Goal: Contribute content: Contribute content

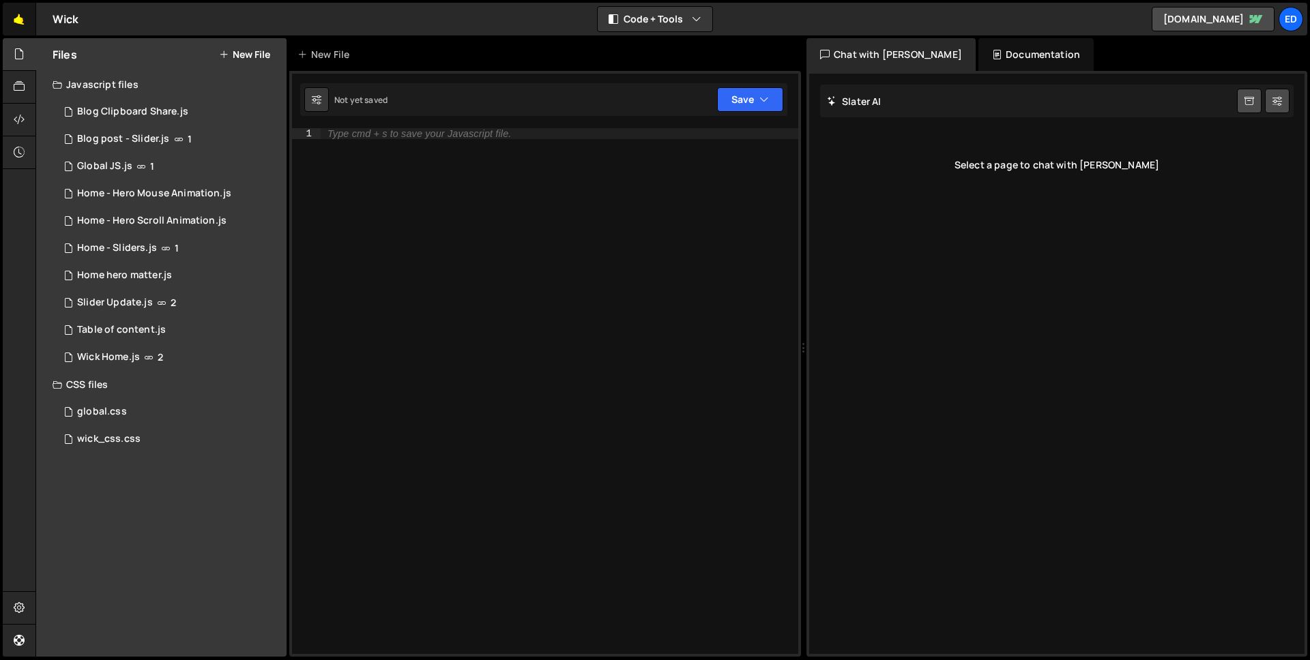
click at [29, 16] on link "🤙" at bounding box center [19, 19] width 33 height 33
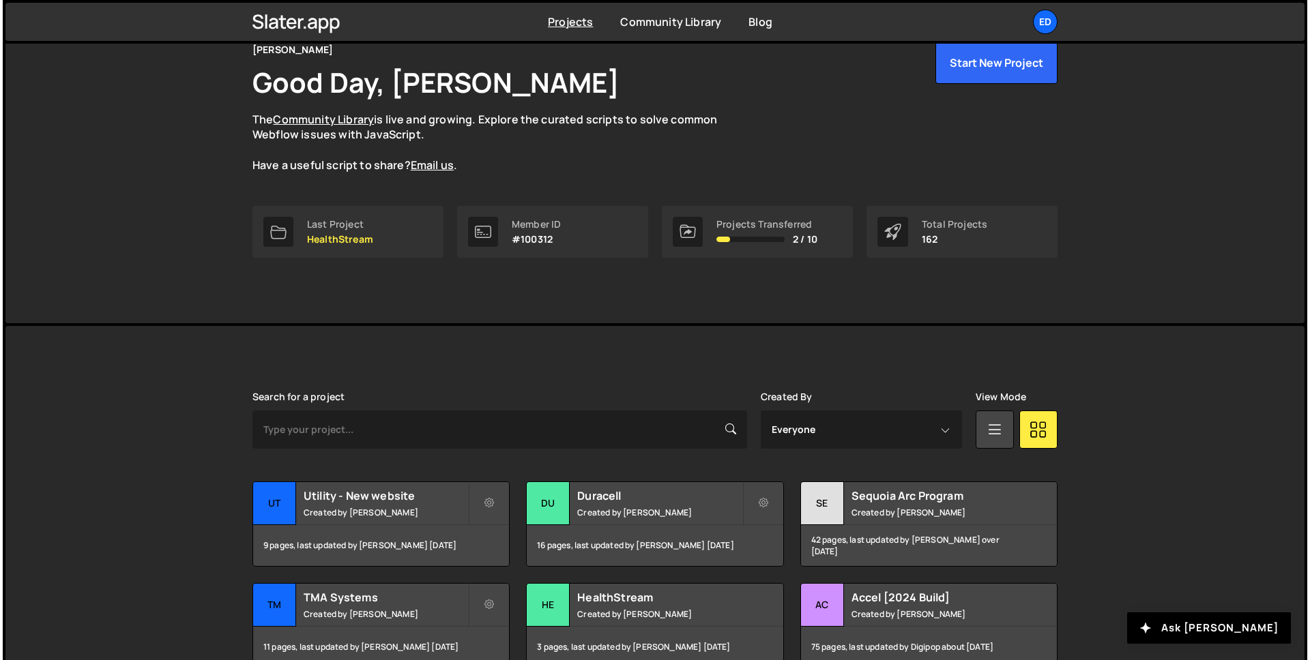
scroll to position [39, 0]
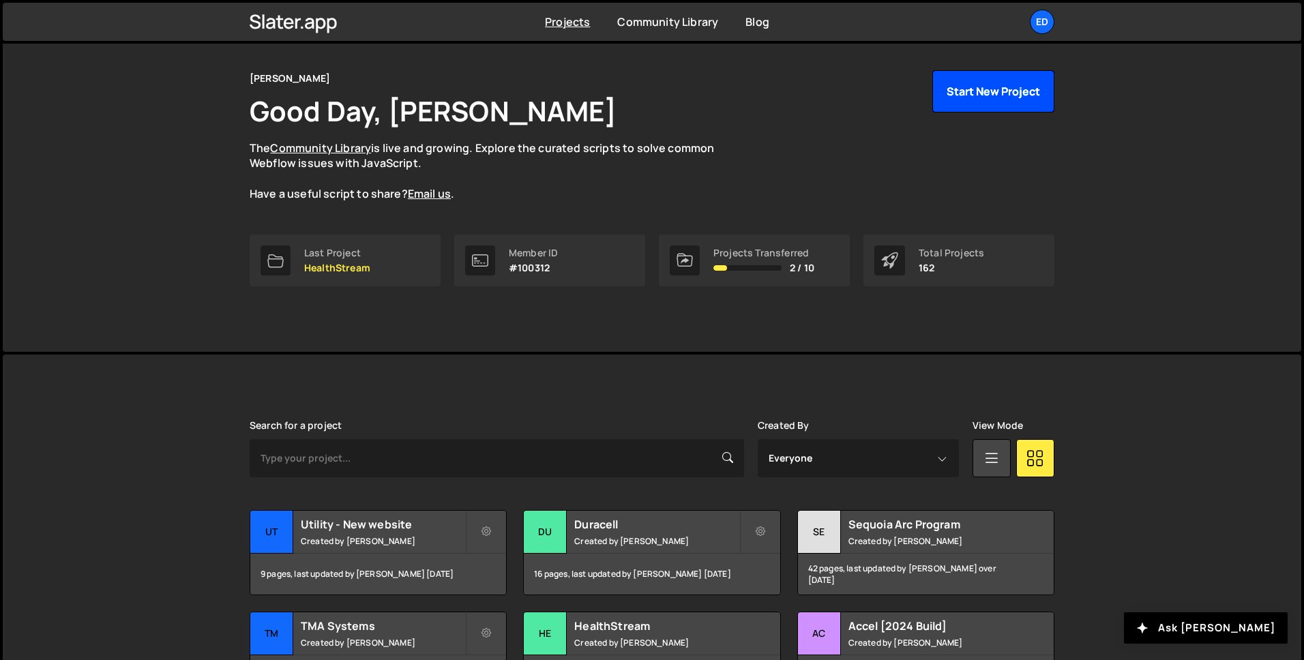
click at [1031, 103] on button "Start New Project" at bounding box center [993, 91] width 122 height 42
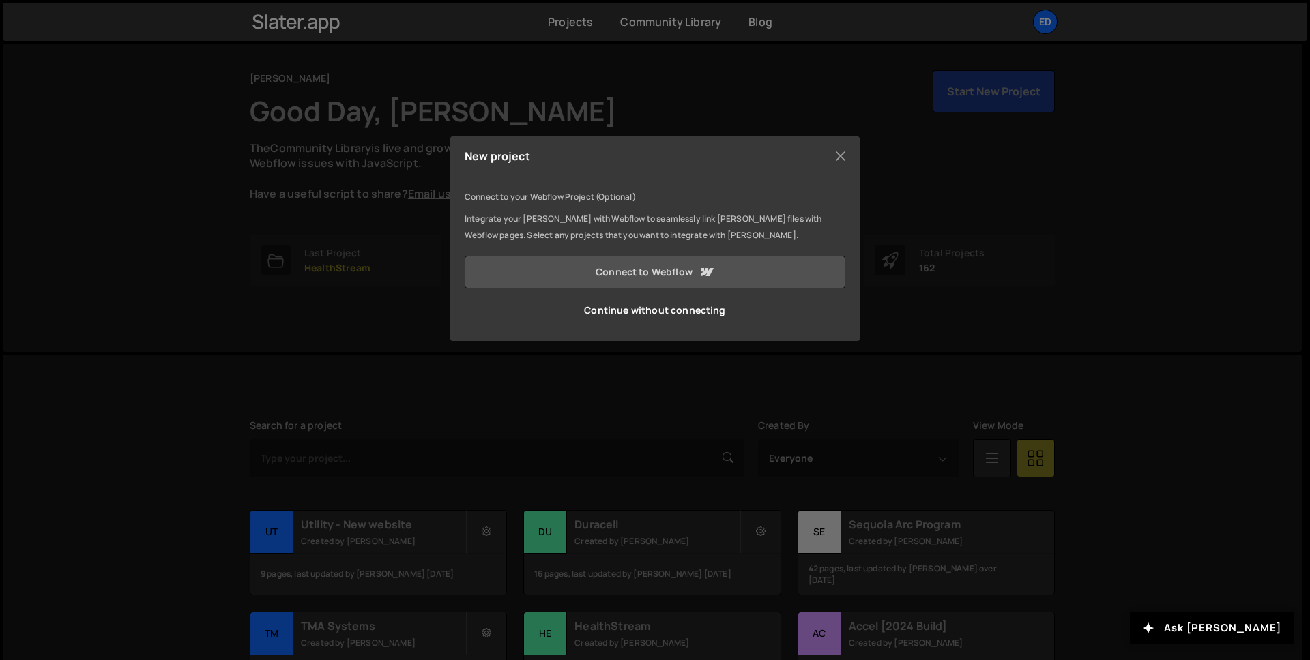
click at [647, 279] on link "Connect to Webflow" at bounding box center [654, 272] width 381 height 33
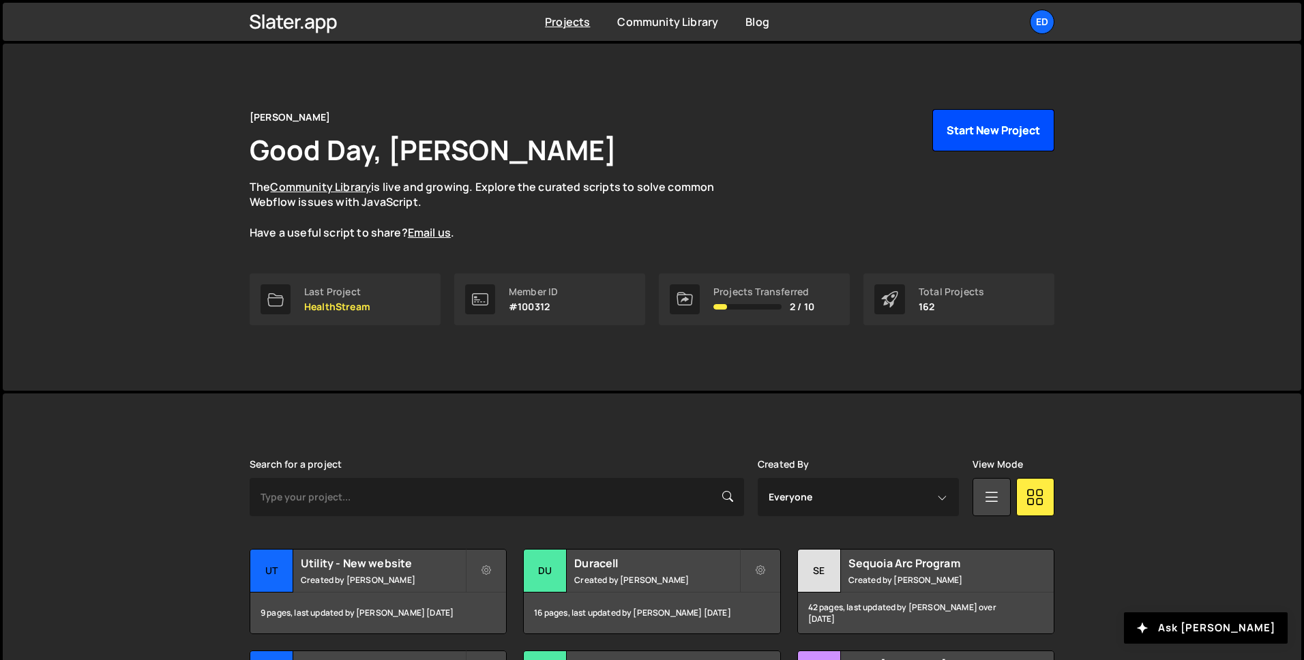
click at [992, 136] on button "Start New Project" at bounding box center [993, 130] width 122 height 42
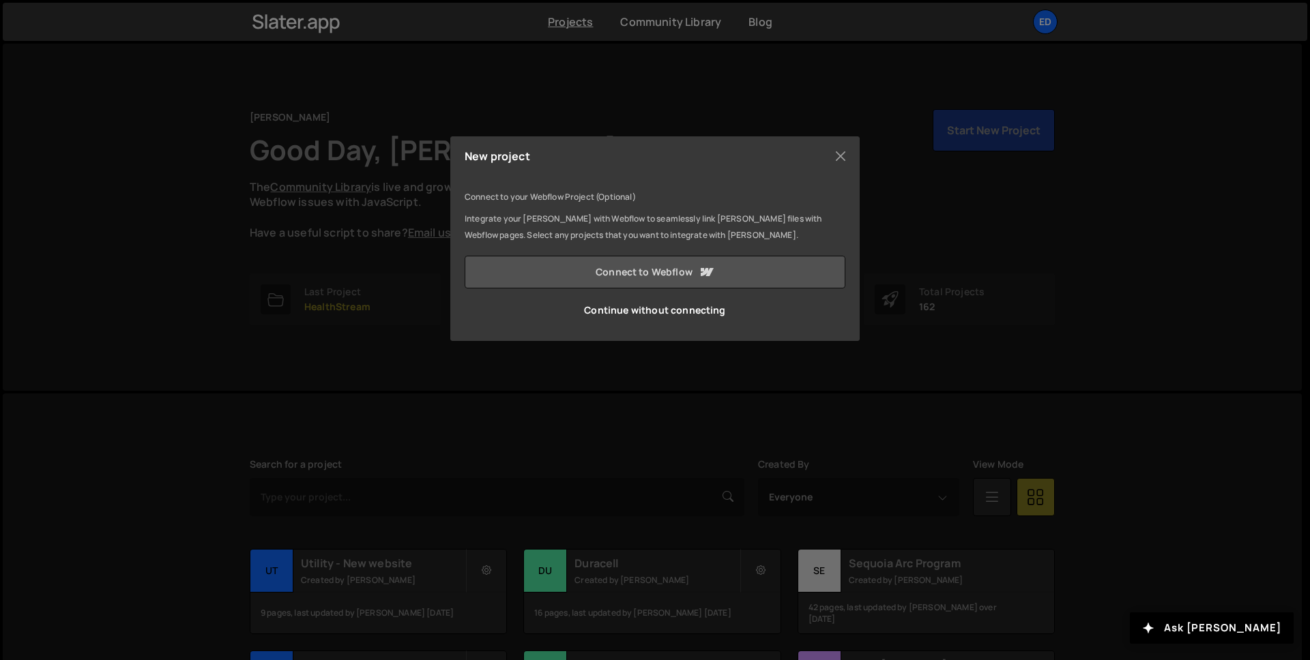
click at [647, 268] on link "Connect to Webflow" at bounding box center [654, 272] width 381 height 33
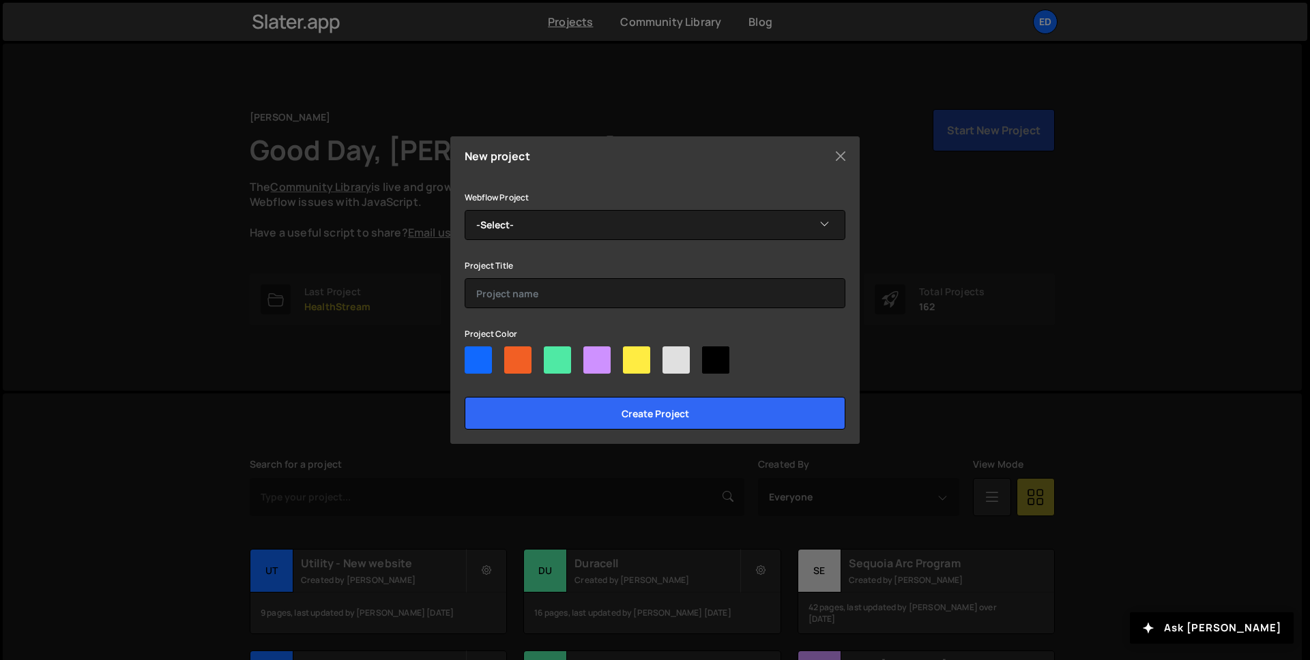
click at [711, 254] on div "Webflow Project -Select- Pinegrove WIP Project Title Project Color Create proje…" at bounding box center [654, 309] width 381 height 241
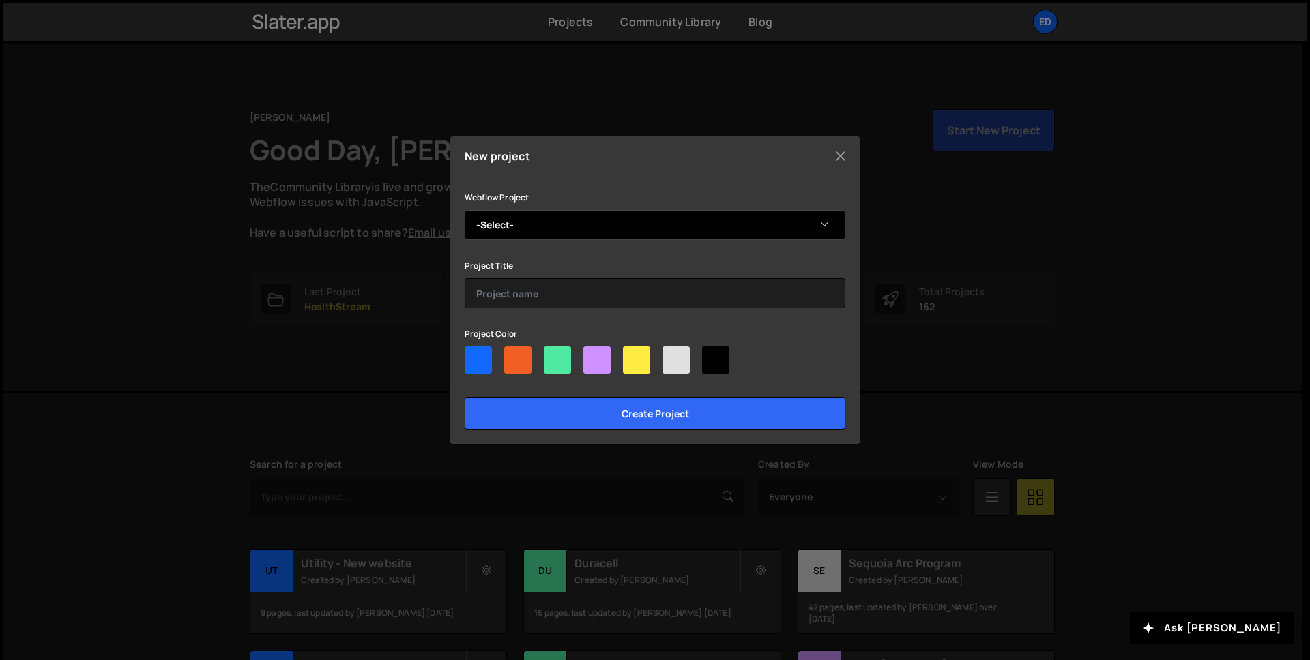
click at [707, 219] on select "-Select- Pinegrove WIP" at bounding box center [654, 225] width 381 height 30
select select "68a2f491da4c4a5087abca58"
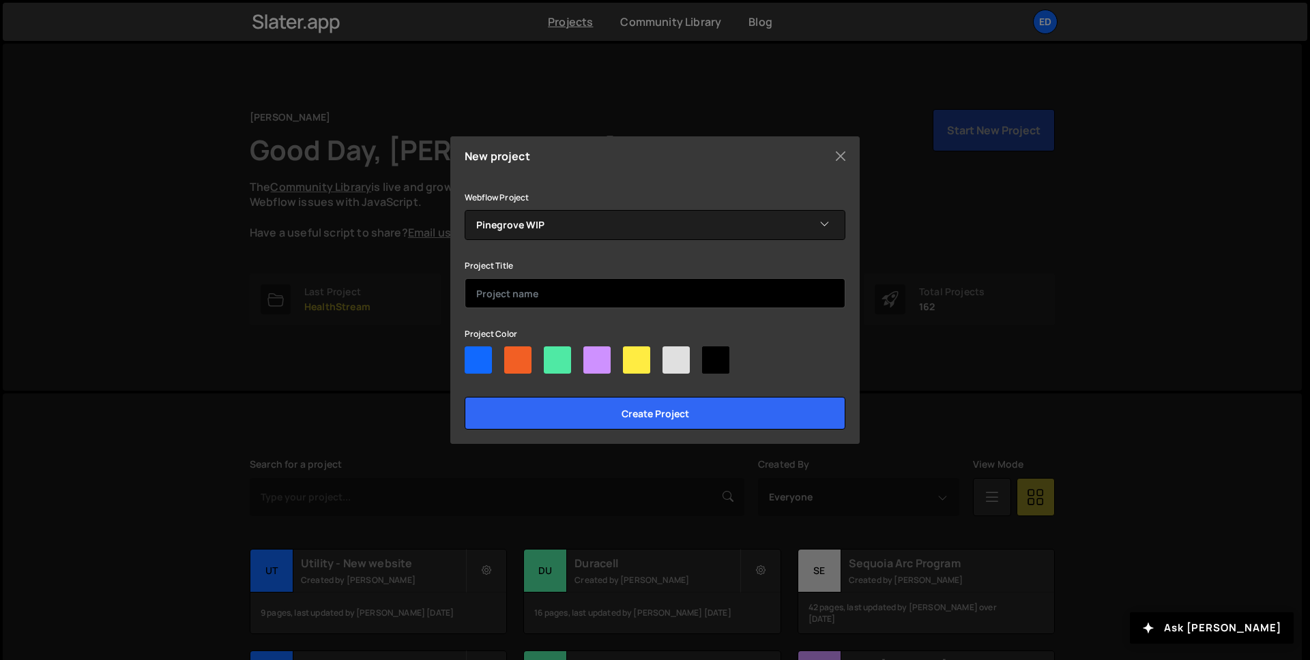
click at [619, 291] on input "text" at bounding box center [654, 293] width 381 height 30
type input "Pinegrove"
click at [550, 358] on div at bounding box center [557, 359] width 27 height 27
click at [550, 355] on input"] "radio" at bounding box center [548, 350] width 9 height 9
radio input"] "true"
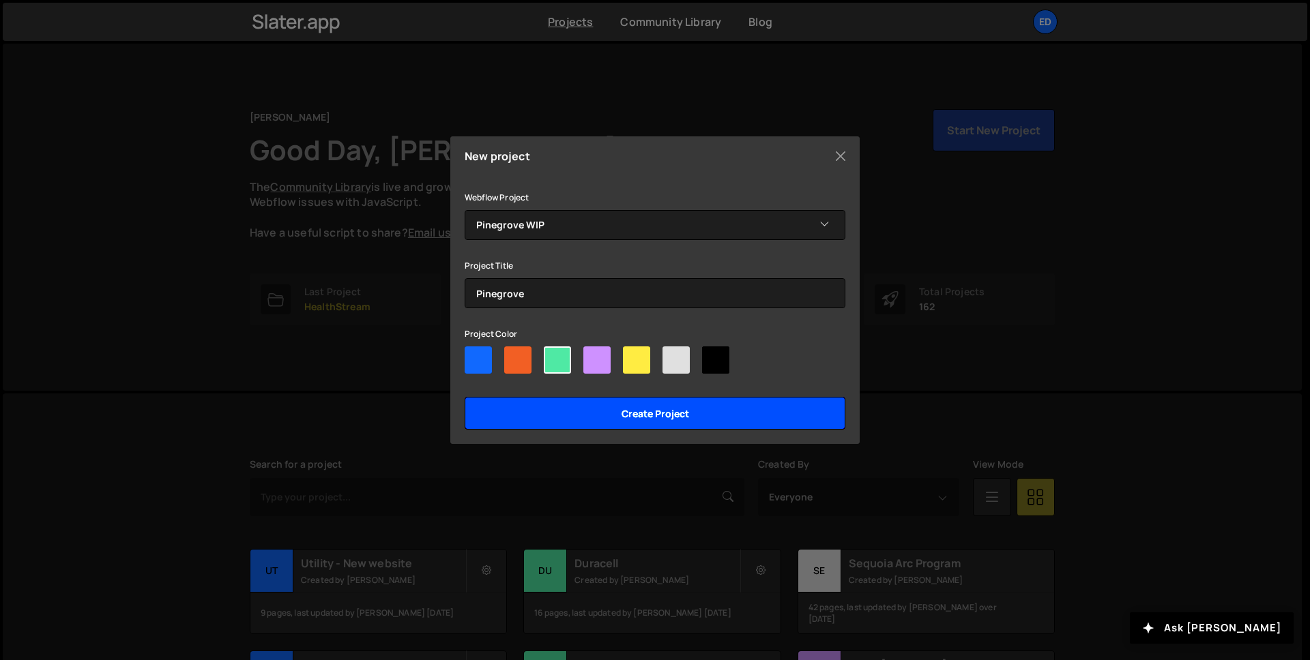
click at [599, 426] on input "Create project" at bounding box center [654, 413] width 381 height 33
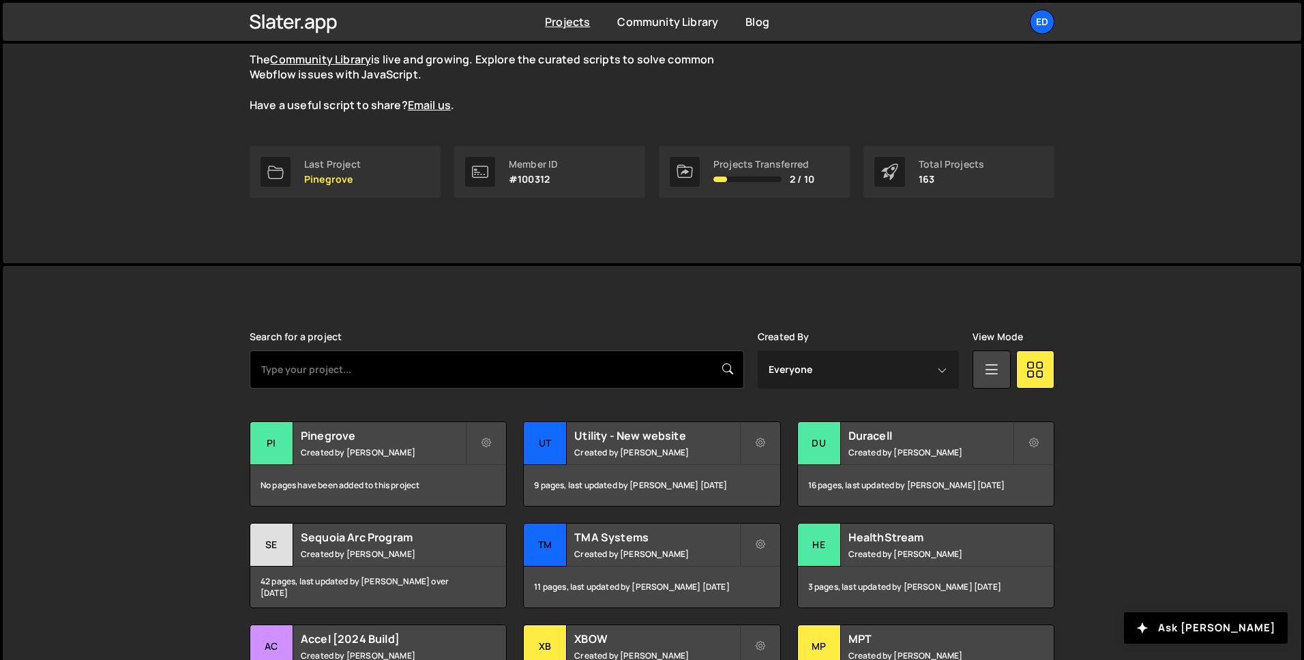
scroll to position [138, 0]
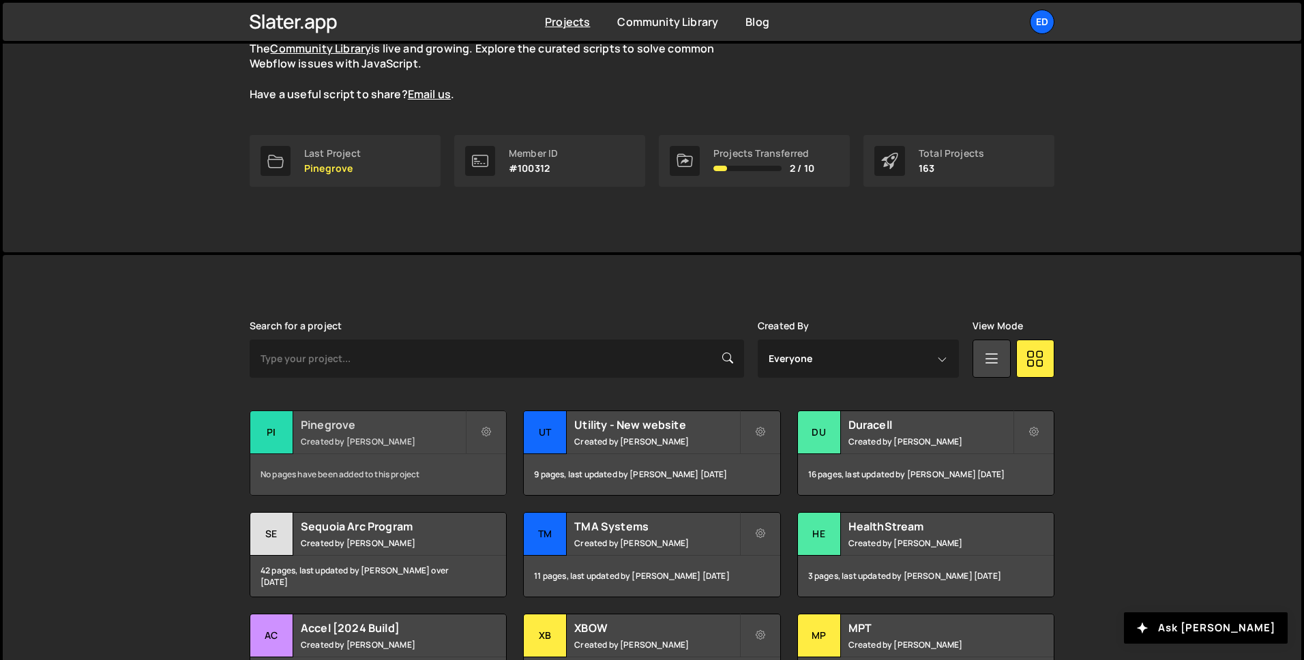
click at [395, 437] on small "Created by [PERSON_NAME]" at bounding box center [383, 442] width 164 height 12
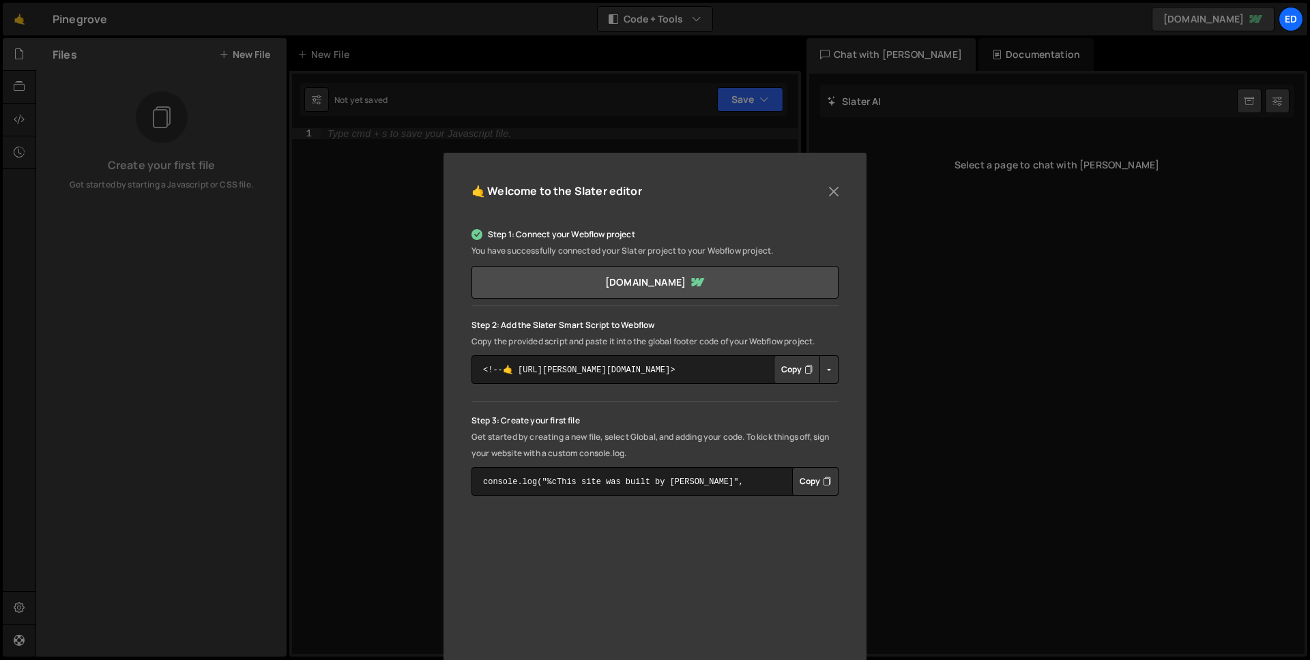
click at [715, 301] on div "Step 1: Connect your Webflow project You have successfully connected your Slate…" at bounding box center [654, 360] width 367 height 269
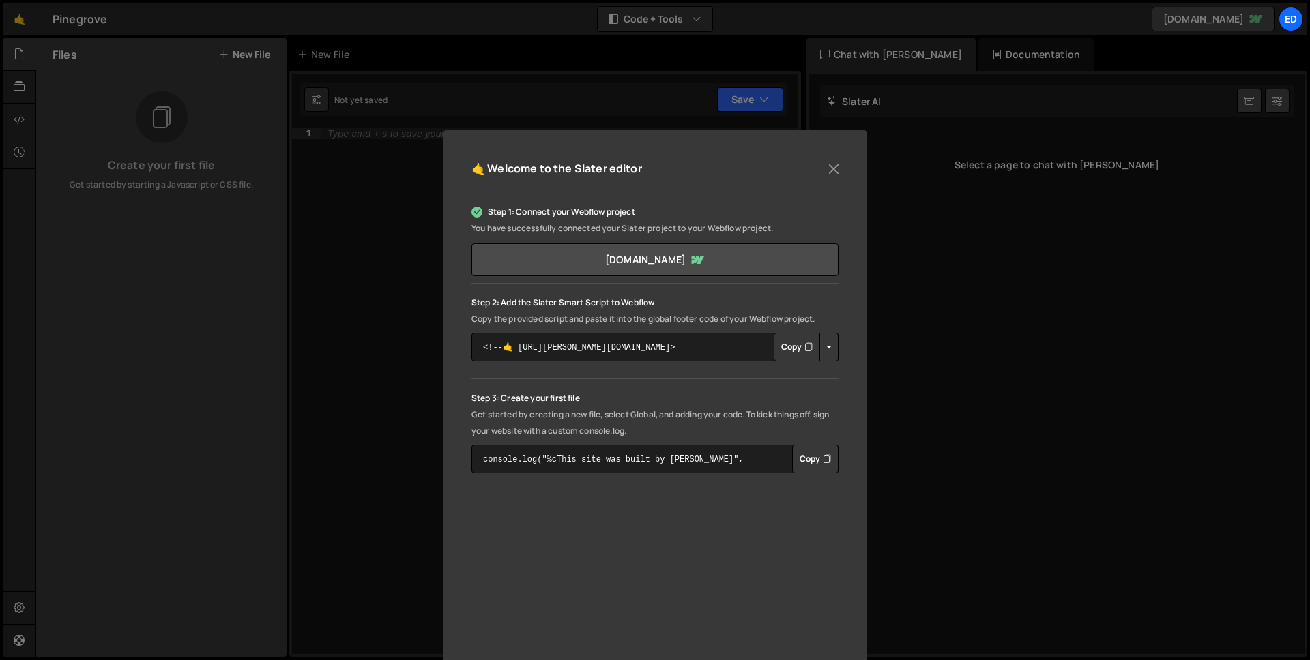
scroll to position [23, 0]
click at [794, 345] on button "Copy" at bounding box center [796, 346] width 46 height 29
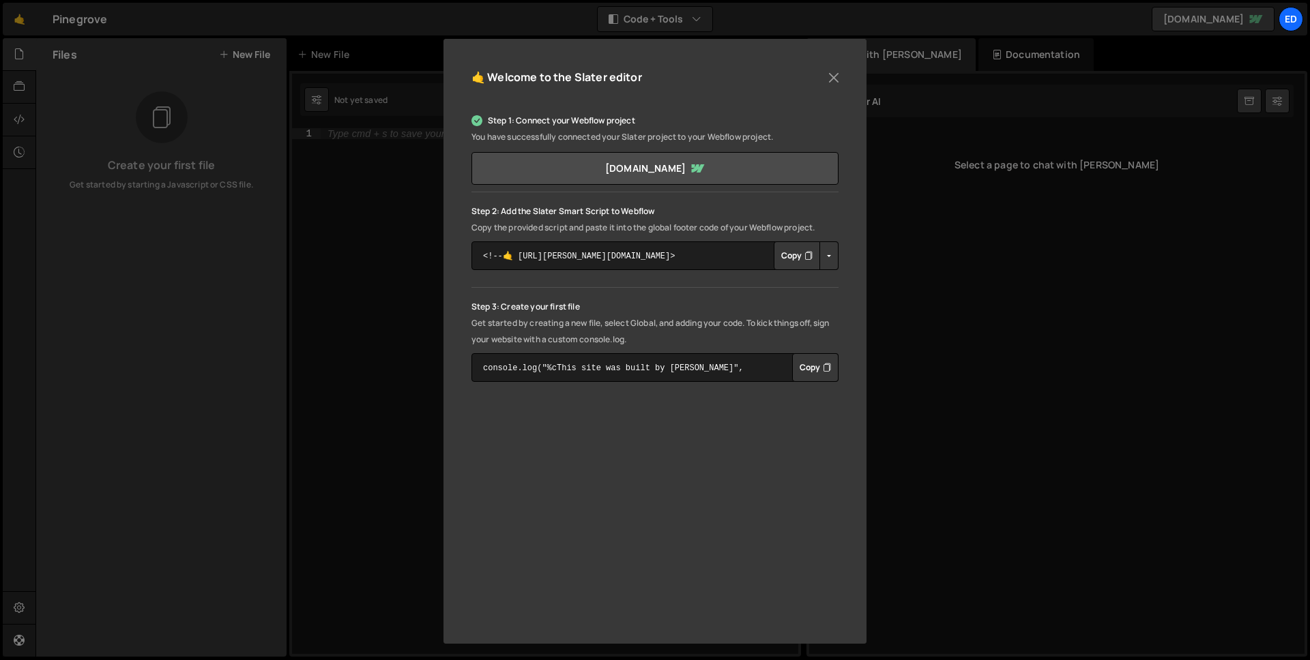
scroll to position [117, 0]
click at [828, 76] on button "Close" at bounding box center [833, 75] width 20 height 20
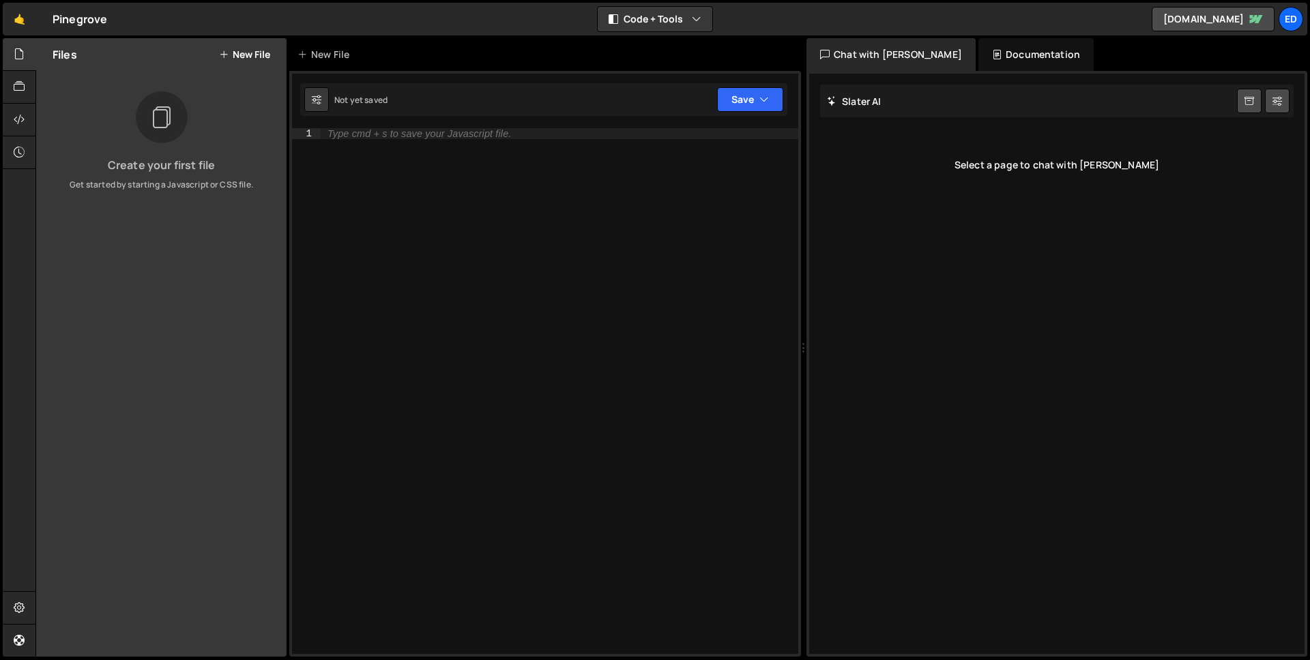
click at [253, 46] on div "Files New File" at bounding box center [161, 54] width 250 height 33
click at [253, 52] on button "New File" at bounding box center [244, 54] width 51 height 11
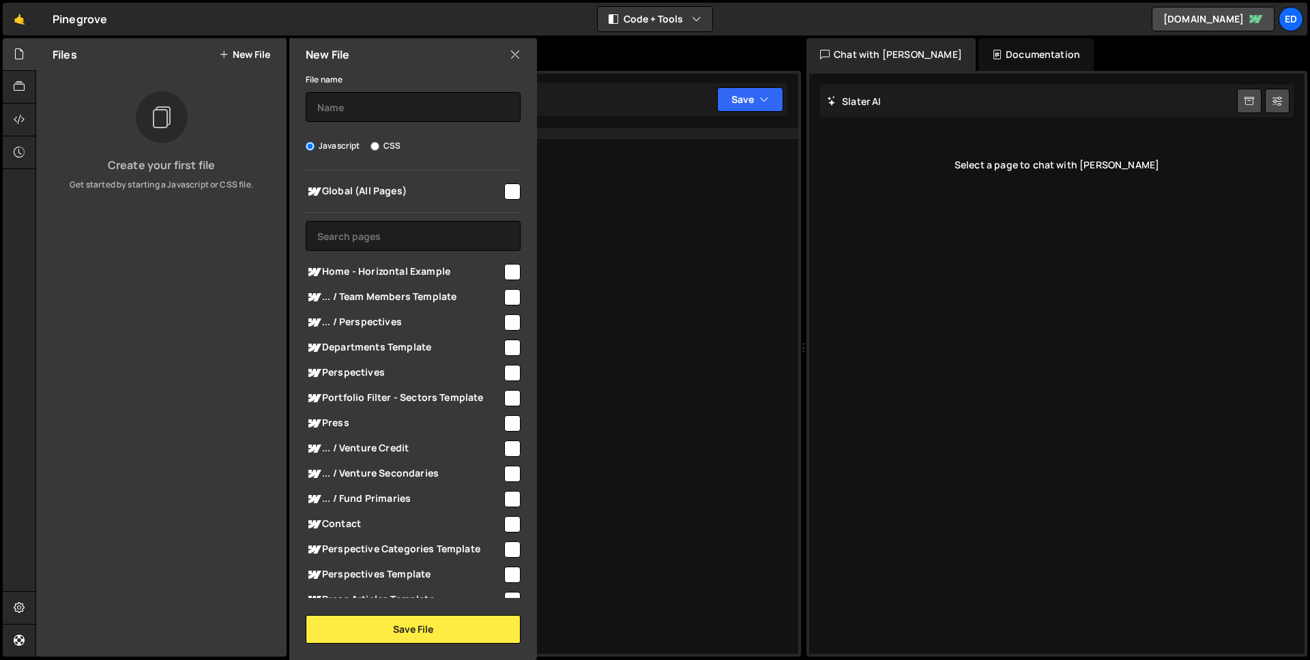
click at [509, 273] on input "checkbox" at bounding box center [512, 272] width 16 height 16
checkbox input "true"
click at [335, 104] on input "text" at bounding box center [413, 107] width 215 height 30
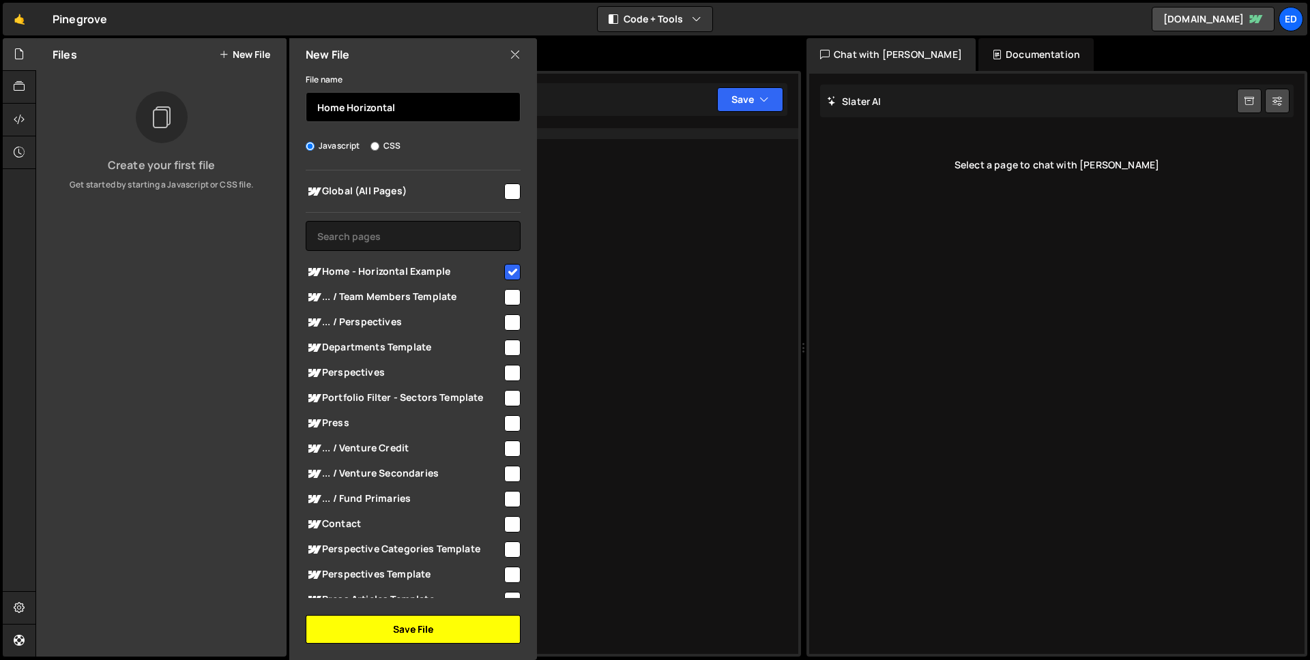
type input "Home Horizontal"
click at [418, 621] on button "Save File" at bounding box center [413, 629] width 215 height 29
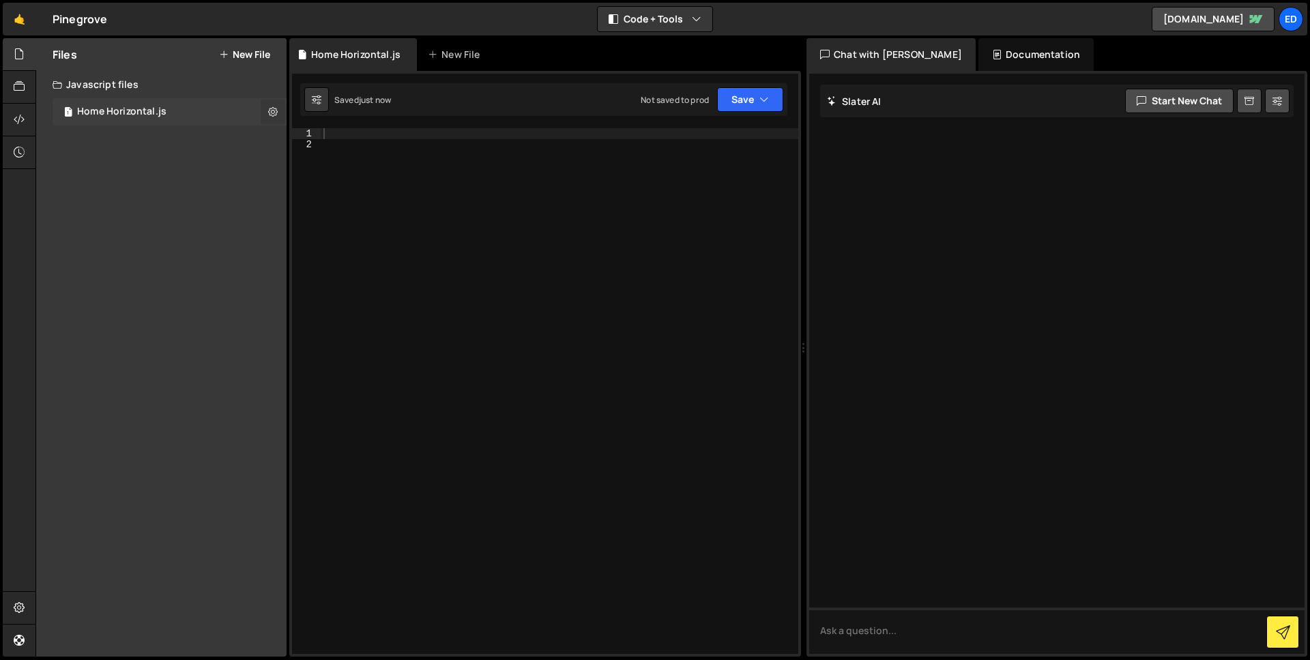
click at [275, 113] on icon at bounding box center [273, 111] width 10 height 13
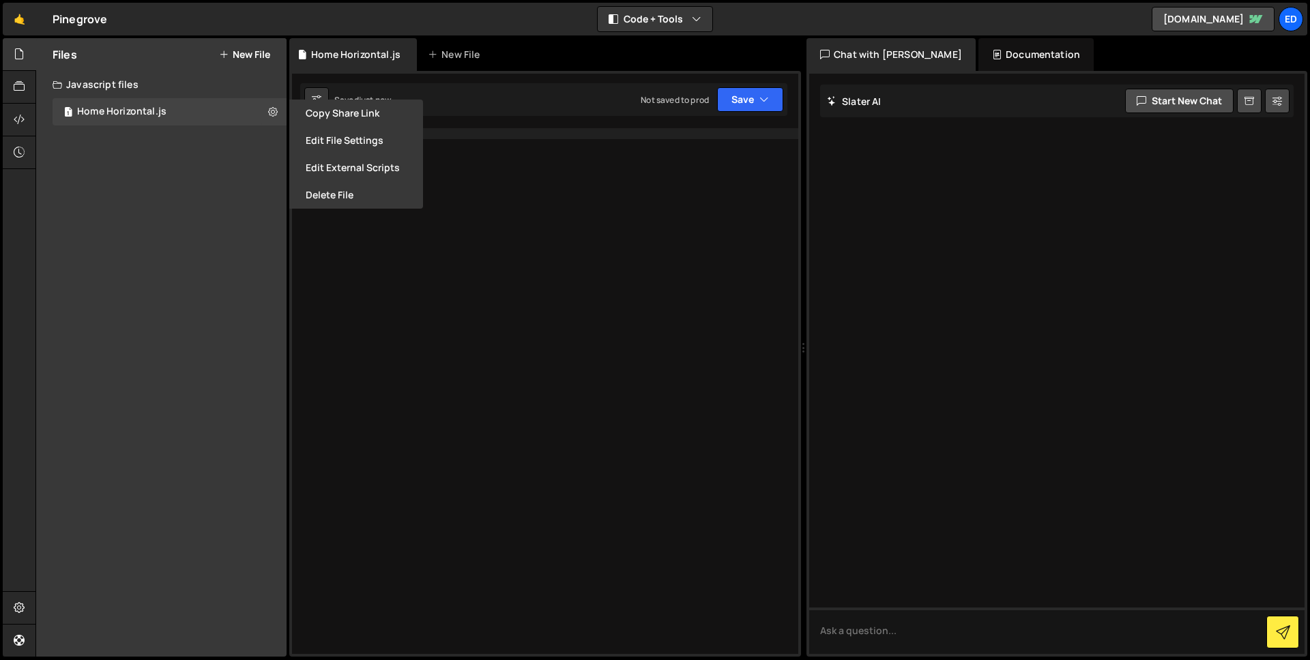
click at [102, 204] on div "Files New File Create your first file Get started by starting a Javascript or C…" at bounding box center [161, 347] width 250 height 619
click at [254, 45] on div "Files New File" at bounding box center [161, 54] width 250 height 33
click at [248, 55] on button "New File" at bounding box center [244, 54] width 51 height 11
checkbox input "false"
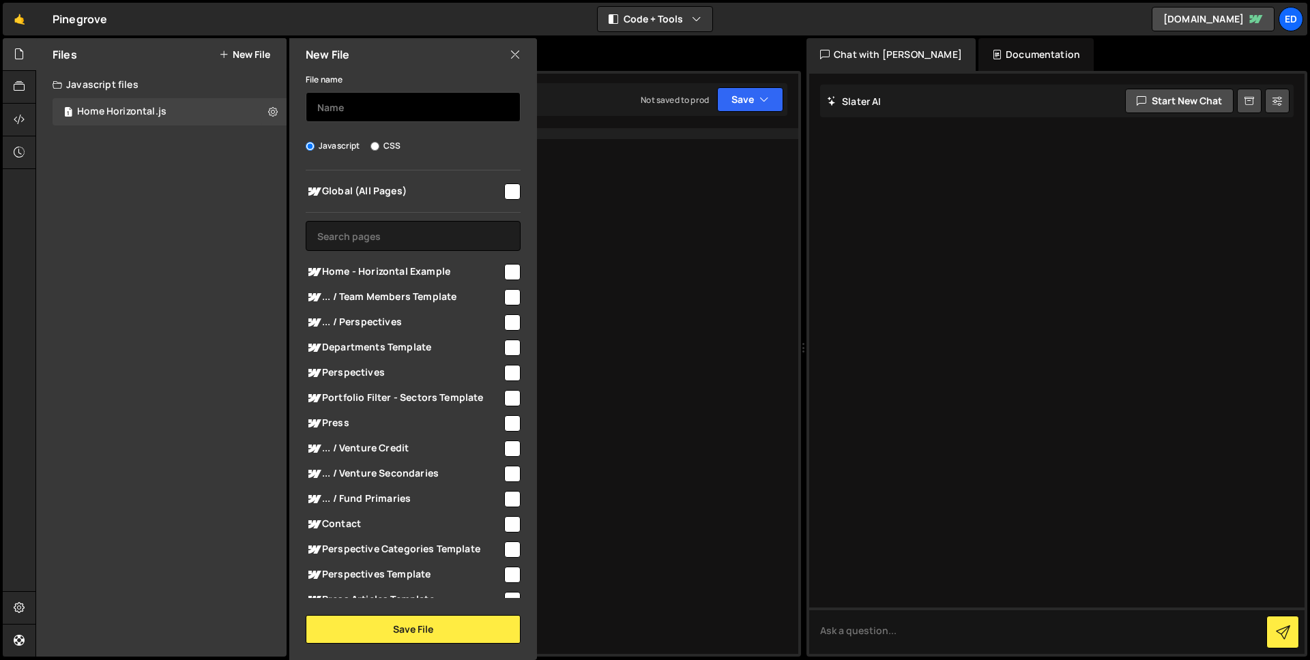
click at [368, 107] on input "text" at bounding box center [413, 107] width 215 height 30
click at [224, 444] on div "Files New File Create your first file Get started by starting a Javascript or C…" at bounding box center [161, 347] width 250 height 619
click at [413, 106] on input "Fullpage -" at bounding box center [413, 107] width 215 height 30
click at [336, 106] on input "Fullpage - Extensions" at bounding box center [413, 107] width 215 height 30
click at [381, 107] on input "Fullpage - Extensions" at bounding box center [413, 107] width 215 height 30
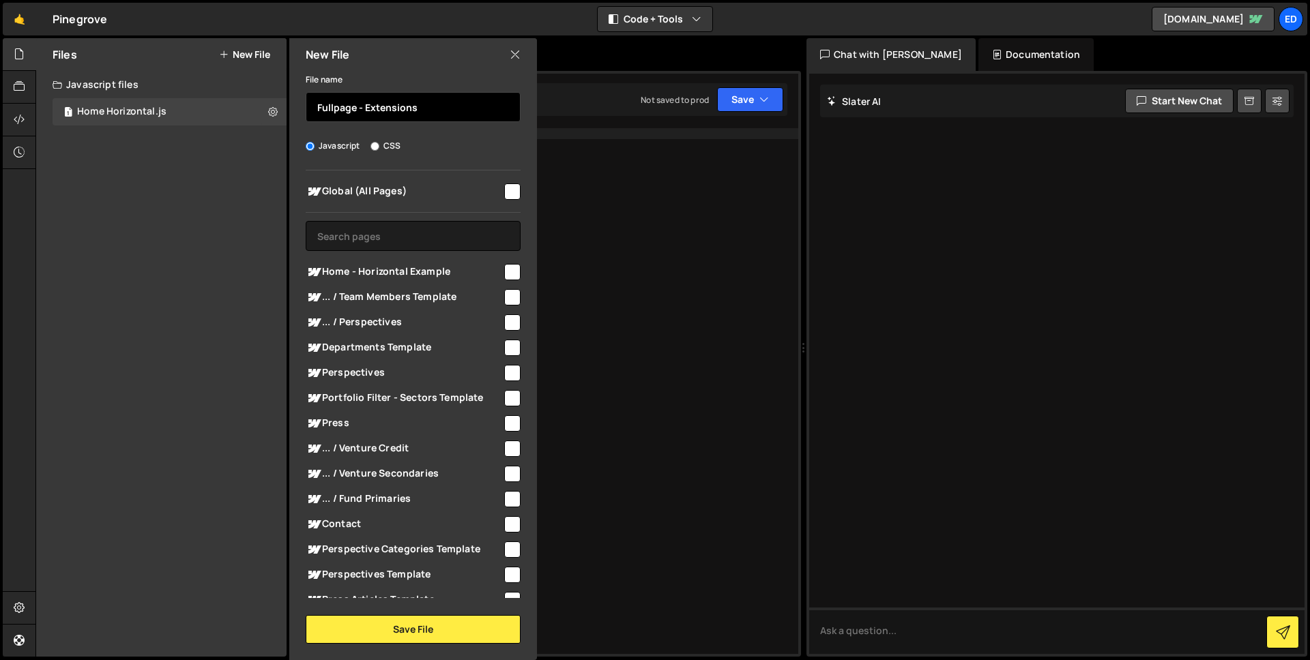
click at [381, 107] on input "Fullpage - Extensions" at bounding box center [413, 107] width 215 height 30
click at [389, 115] on input "Fullpage - Extensions" at bounding box center [413, 107] width 215 height 30
paste input "Scroll Horizontally Extension"
type input "Fullpage - Scroll Horizontally Extension"
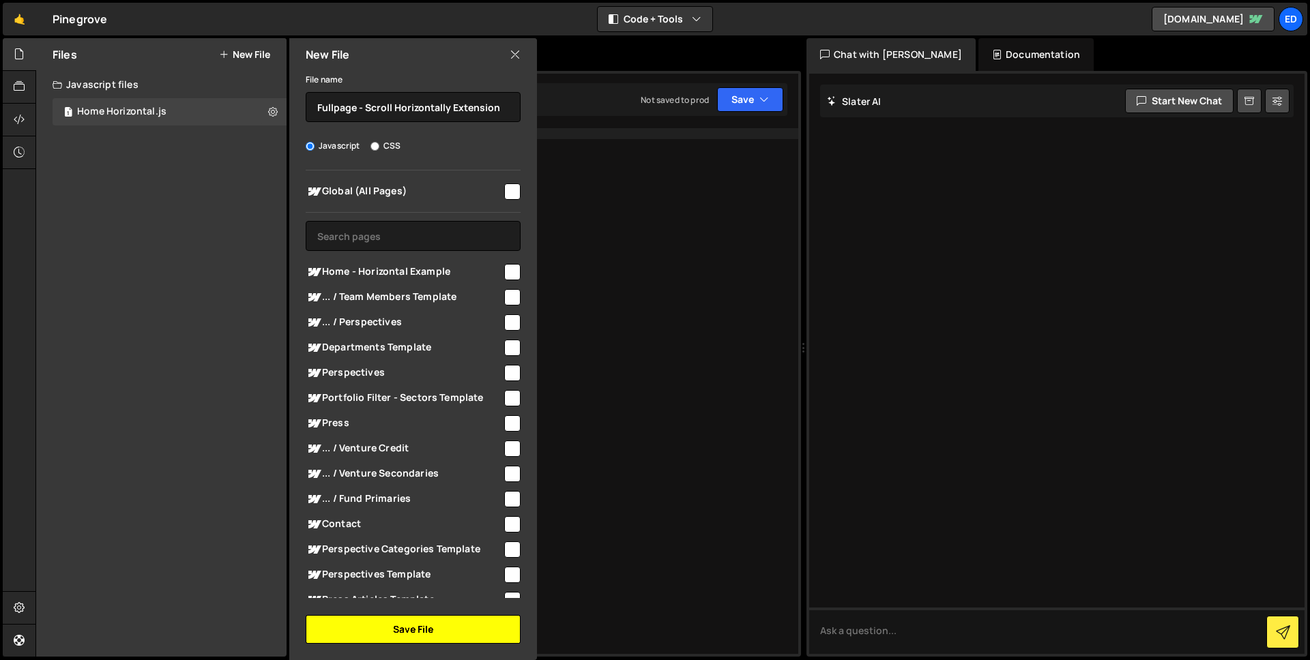
click at [452, 625] on button "Save File" at bounding box center [413, 629] width 215 height 29
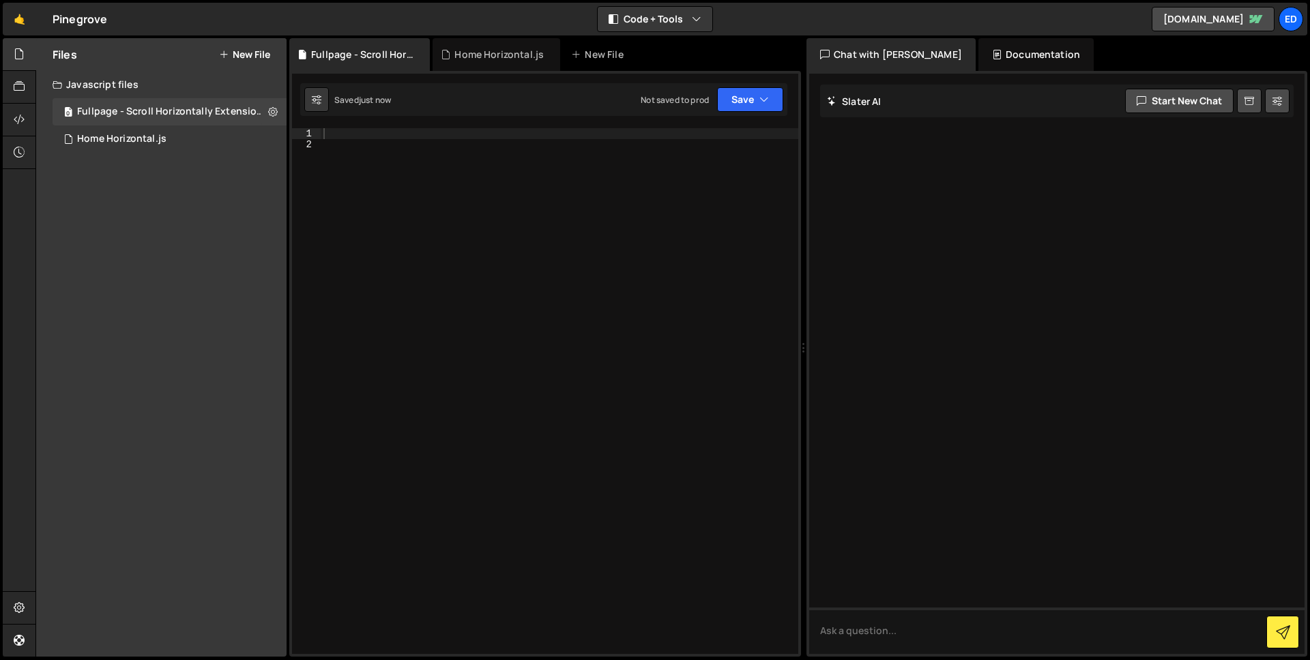
click at [415, 135] on div at bounding box center [559, 402] width 477 height 548
paste textarea
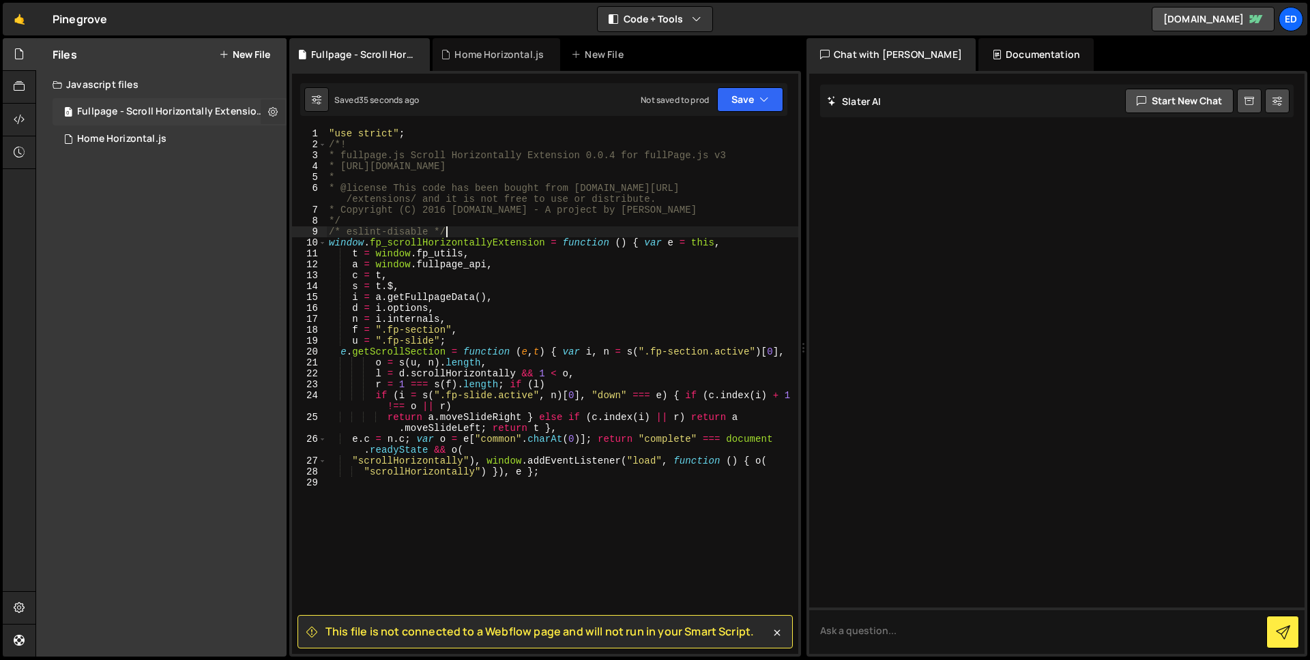
click at [271, 117] on icon at bounding box center [273, 111] width 10 height 13
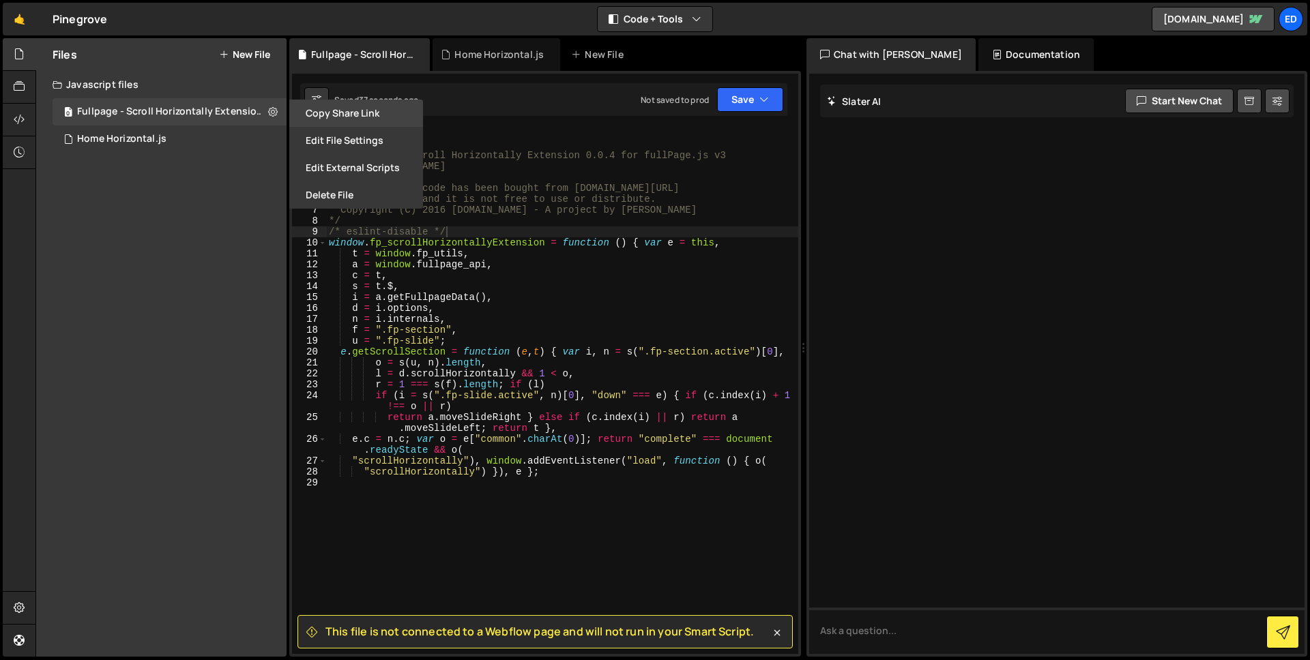
click at [331, 113] on button "Copy share link" at bounding box center [356, 113] width 134 height 27
click at [275, 116] on icon at bounding box center [273, 111] width 10 height 13
click at [272, 113] on icon at bounding box center [273, 111] width 10 height 13
click at [527, 280] on div ""use strict" ; /*! * fullpage.js Scroll Horizontally Extension 0.0.4 for fullPa…" at bounding box center [562, 402] width 472 height 548
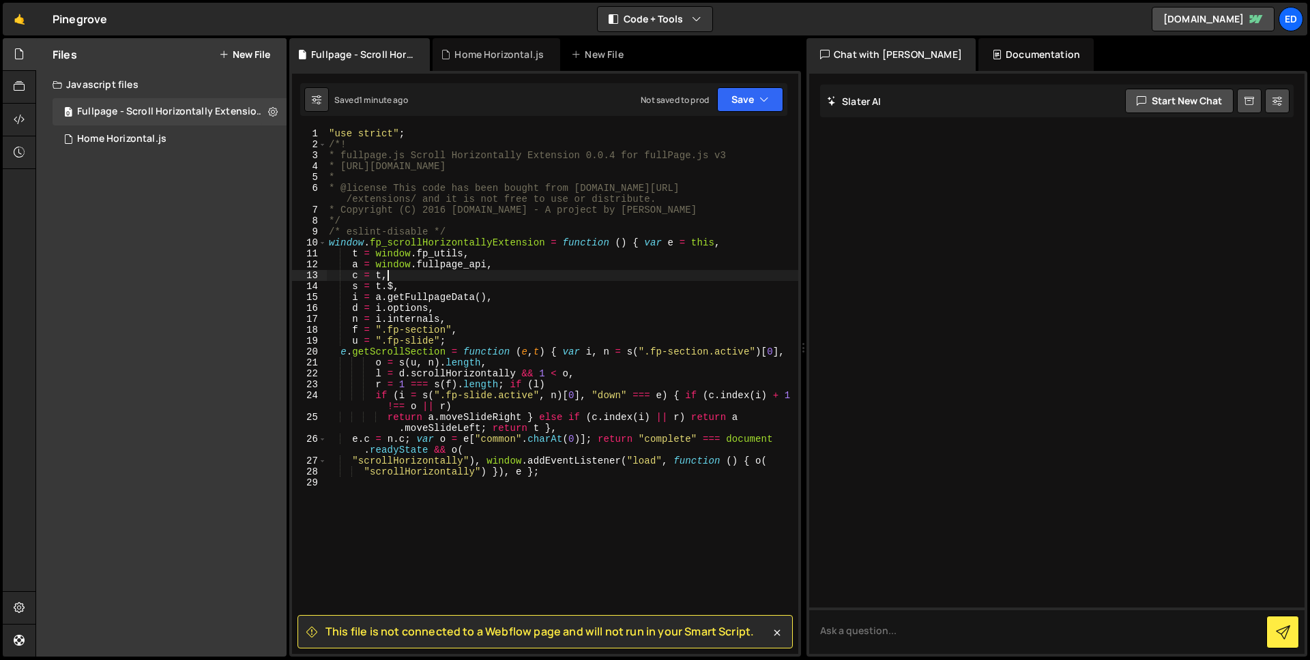
type textarea "a = window.fullpage_api,"
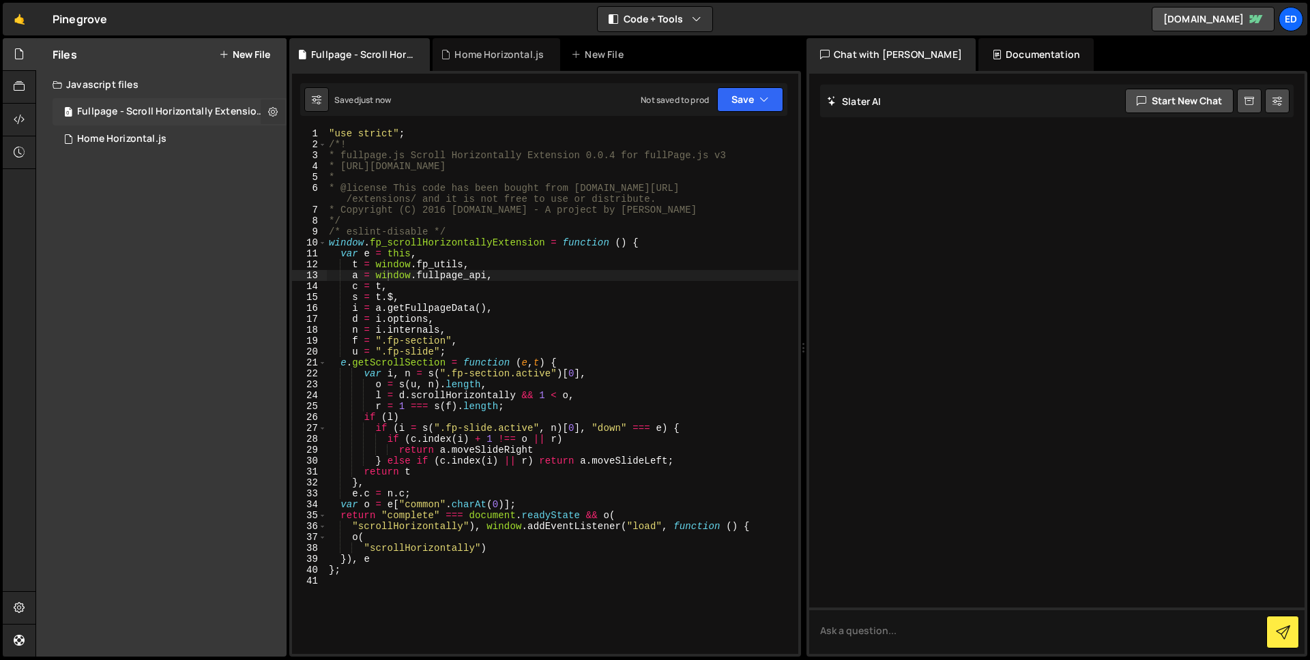
click at [267, 105] on button at bounding box center [273, 112] width 25 height 25
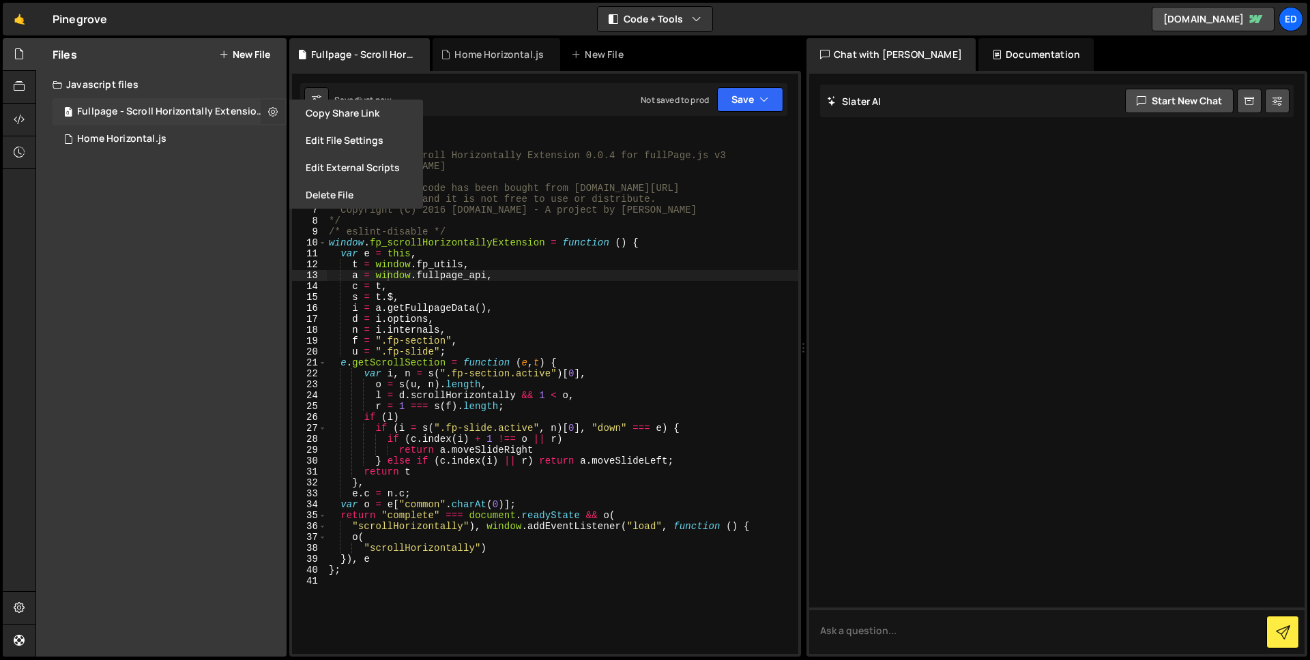
click at [270, 109] on icon at bounding box center [273, 111] width 10 height 13
click at [349, 139] on button "Edit File Settings" at bounding box center [356, 140] width 134 height 27
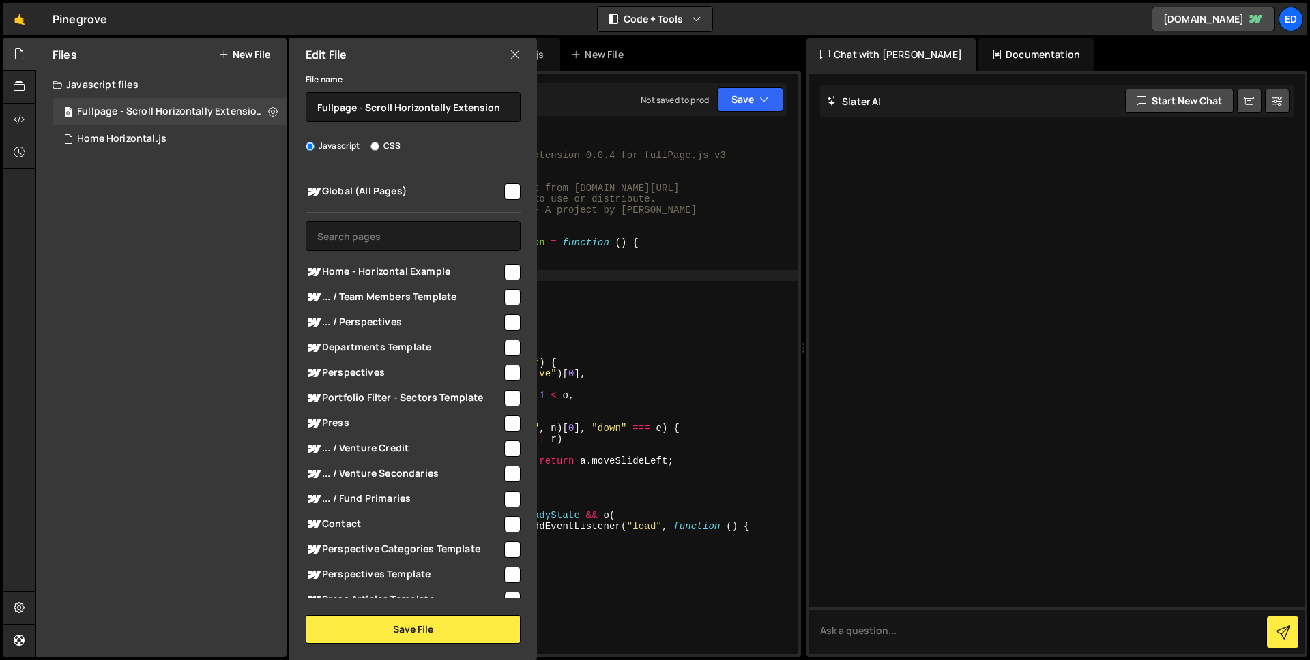
click at [516, 191] on div "Global (All Pages) Home - Horizontal Example" at bounding box center [413, 385] width 248 height 428
click at [509, 191] on input "checkbox" at bounding box center [512, 191] width 16 height 16
checkbox input "true"
click at [400, 620] on button "Save File" at bounding box center [413, 629] width 215 height 29
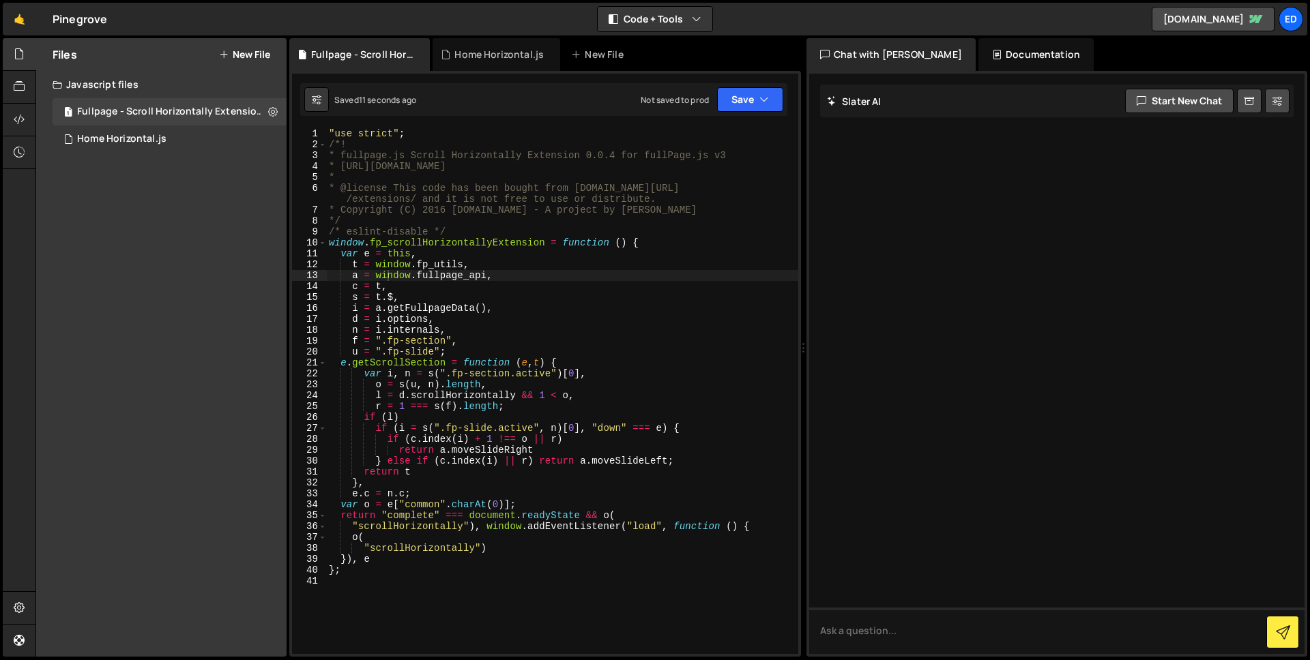
type textarea "var i, n = s(".fp-section.active")[0],"
click at [610, 378] on div ""use strict" ; /*! * fullpage.js Scroll Horizontally Extension 0.0.4 for fullPa…" at bounding box center [562, 402] width 472 height 548
click at [272, 114] on icon at bounding box center [273, 111] width 10 height 13
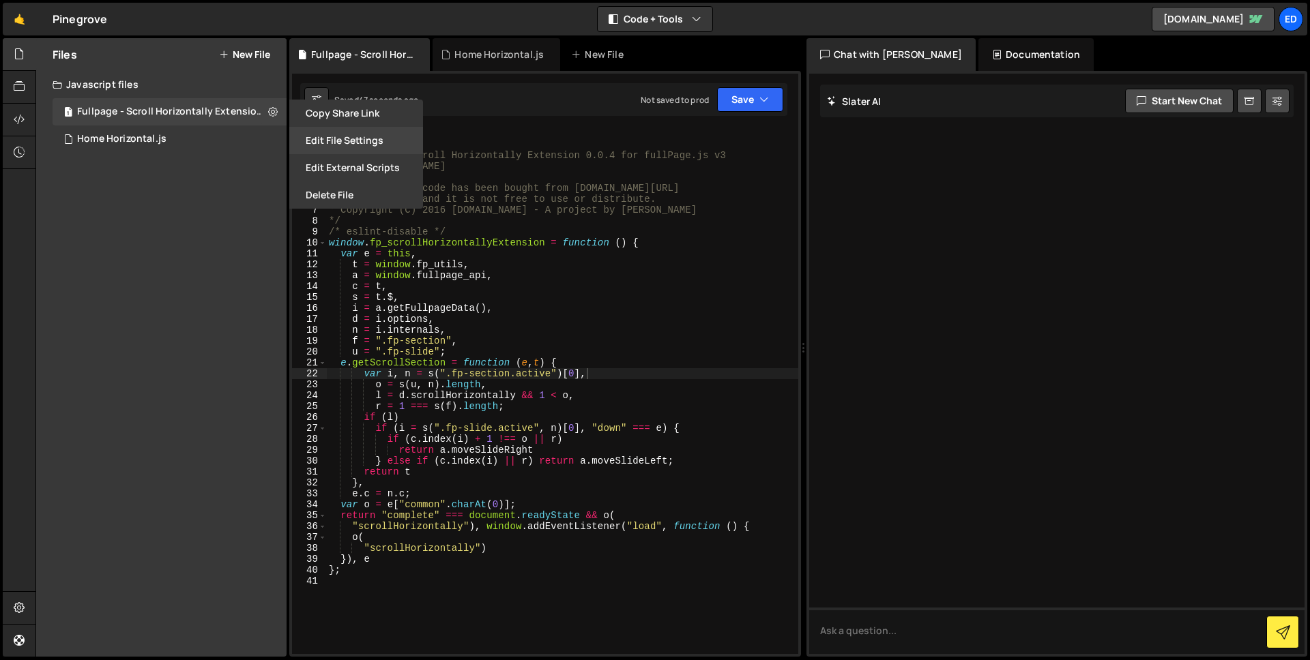
click at [340, 137] on button "Edit File Settings" at bounding box center [356, 140] width 134 height 27
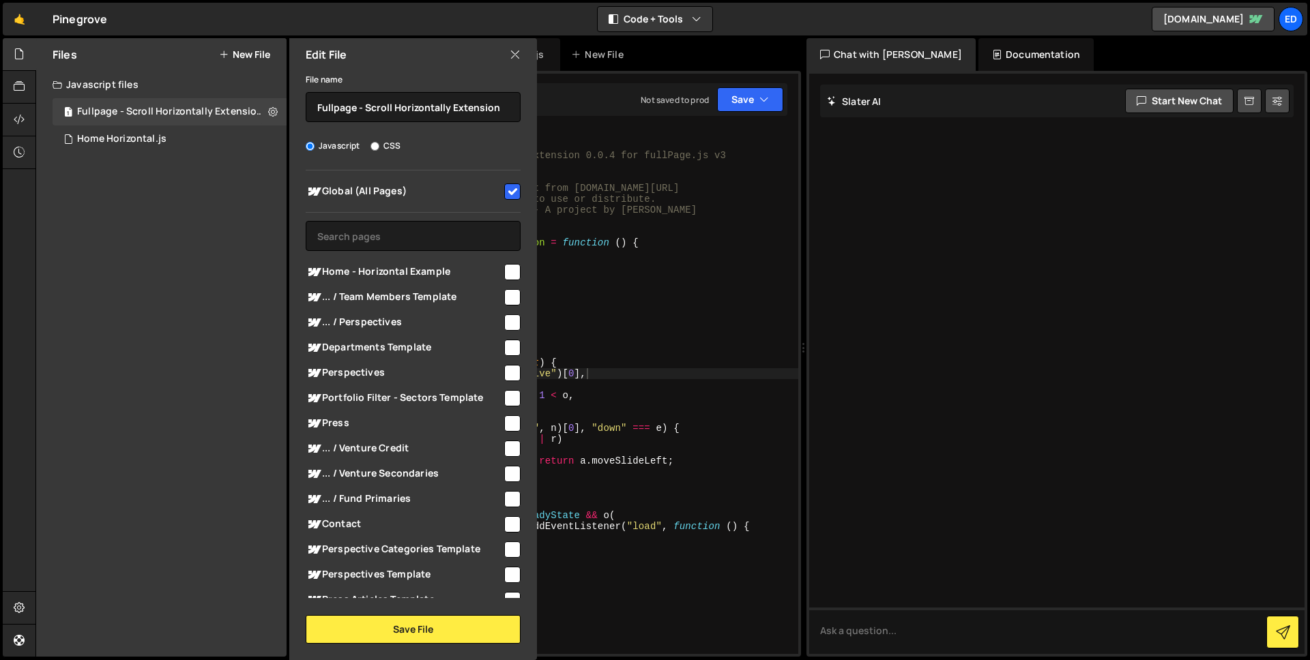
click at [510, 186] on input "checkbox" at bounding box center [512, 191] width 16 height 16
checkbox input "false"
click at [383, 626] on button "Save File" at bounding box center [413, 629] width 215 height 29
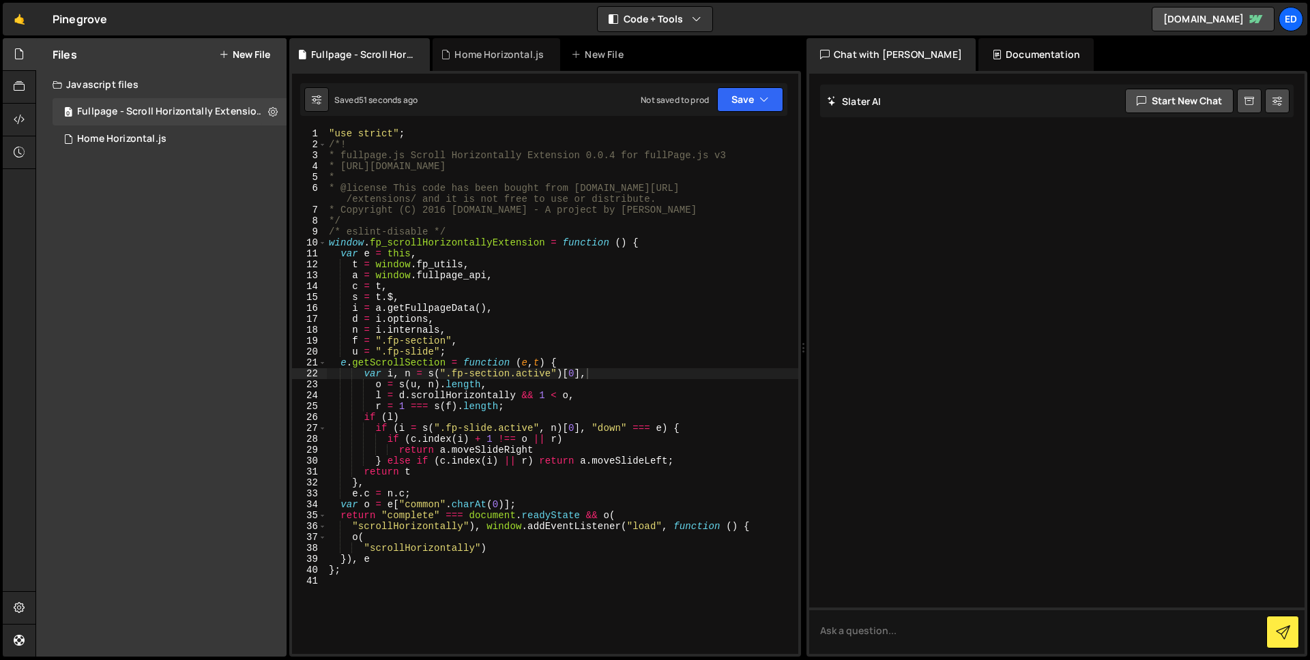
click at [602, 360] on div ""use strict" ; /*! * fullpage.js Scroll Horizontally Extension 0.0.4 for fullPa…" at bounding box center [562, 402] width 472 height 548
click at [499, 186] on div ""use strict" ; /*! * fullpage.js Scroll Horizontally Extension 0.0.4 for fullPa…" at bounding box center [562, 402] width 472 height 548
click at [507, 218] on div ""use strict" ; /*! * fullpage.js Scroll Horizontally Extension 0.0.4 for fullPa…" at bounding box center [562, 402] width 472 height 548
type textarea "*/"
